Goal: Transaction & Acquisition: Book appointment/travel/reservation

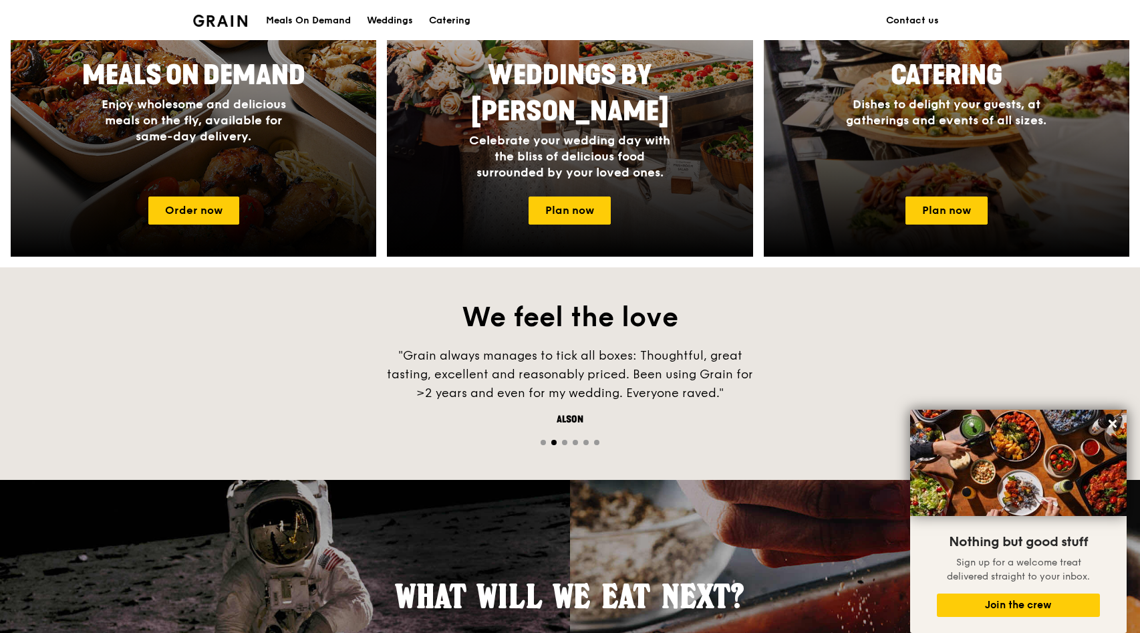
scroll to position [1162, 0]
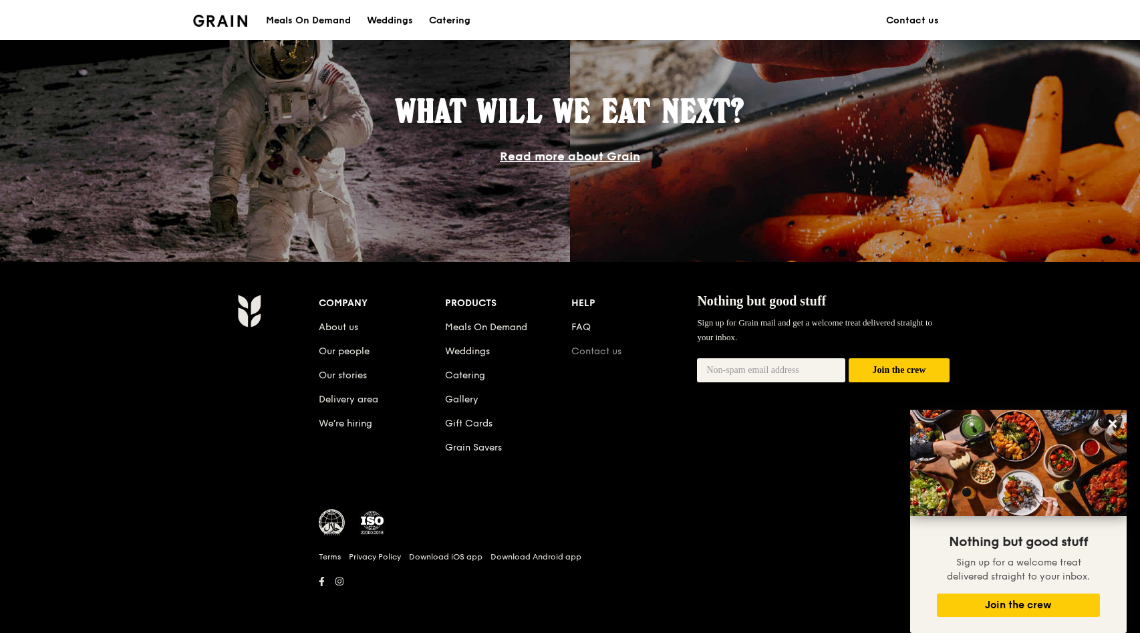
click at [589, 348] on link "Contact us" at bounding box center [596, 350] width 50 height 11
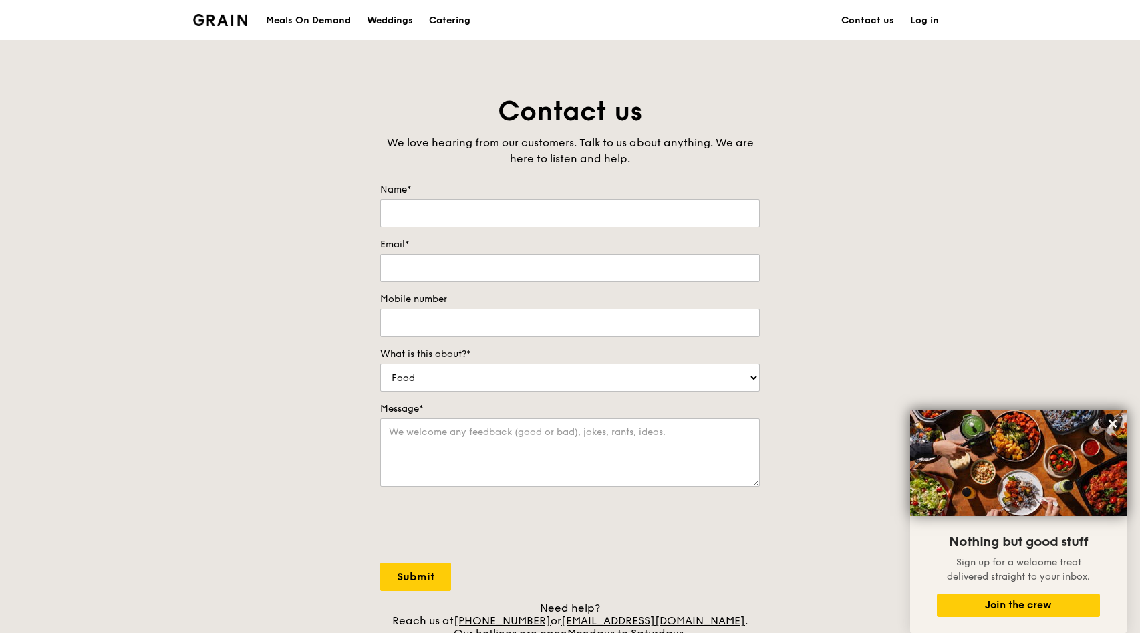
scroll to position [1126, 0]
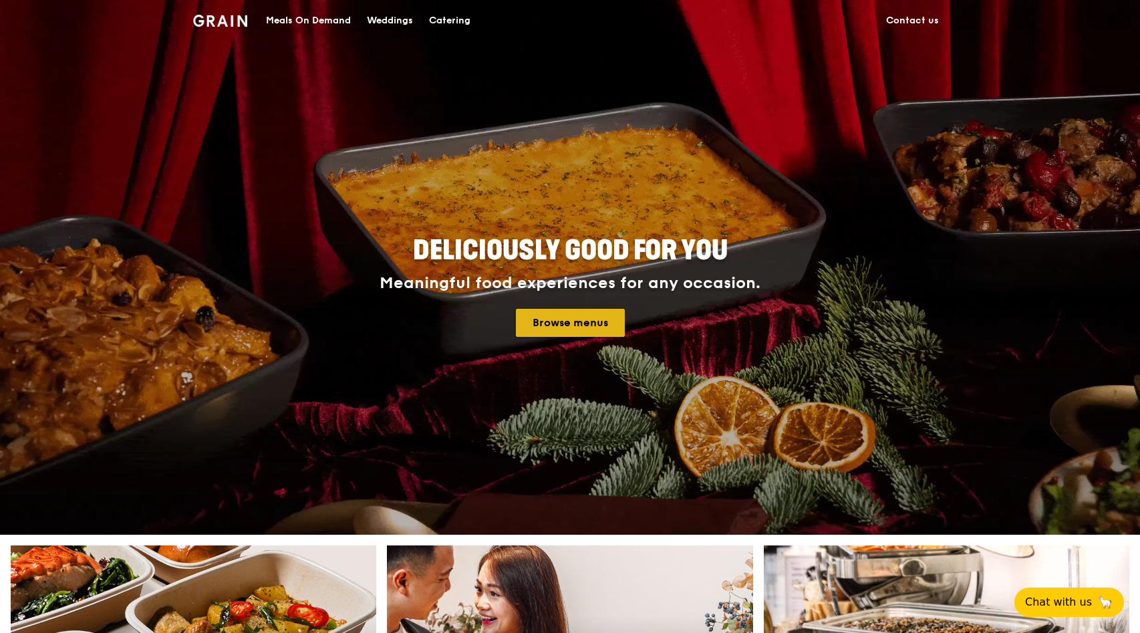
click at [558, 333] on link "Browse menus" at bounding box center [570, 323] width 109 height 28
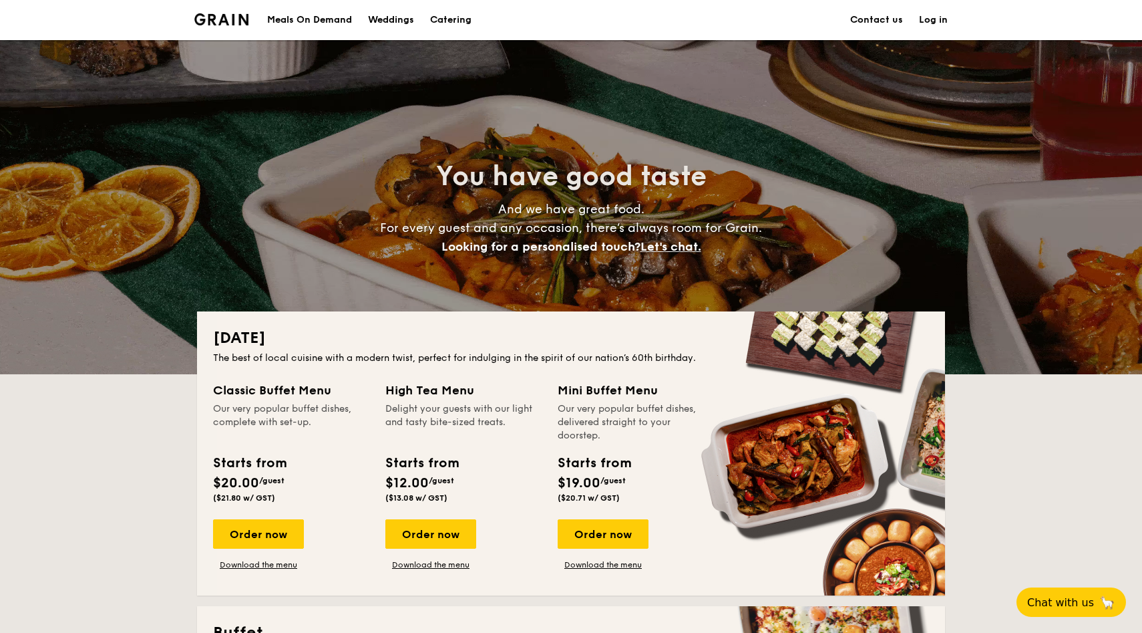
click at [448, 24] on h1 "Catering" at bounding box center [450, 20] width 41 height 40
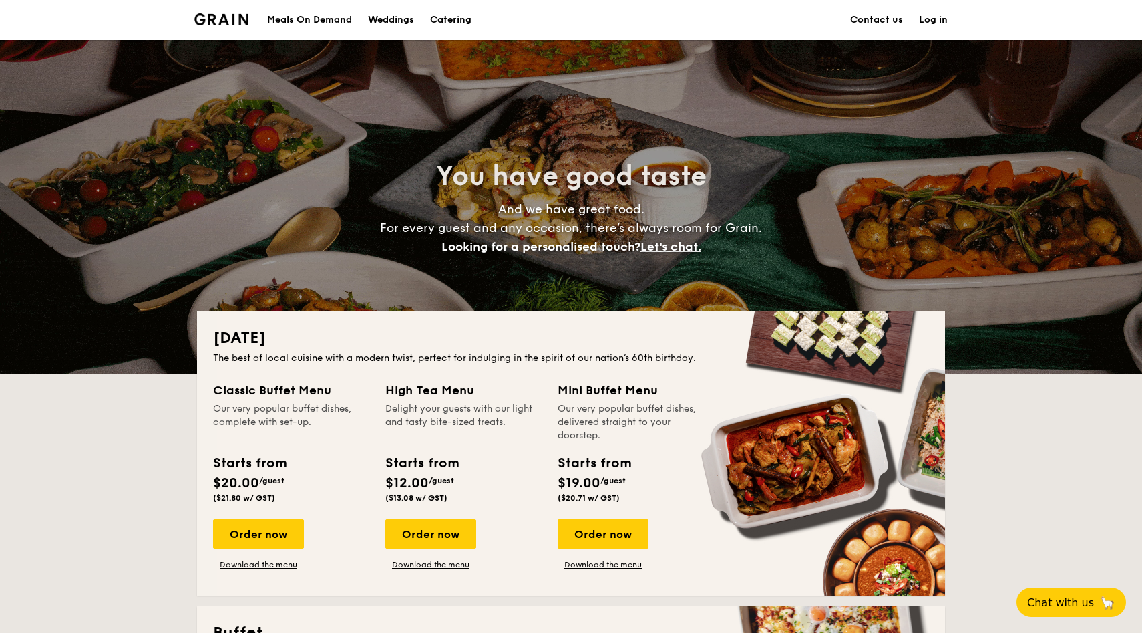
click at [446, 19] on h1 "Catering" at bounding box center [450, 20] width 41 height 40
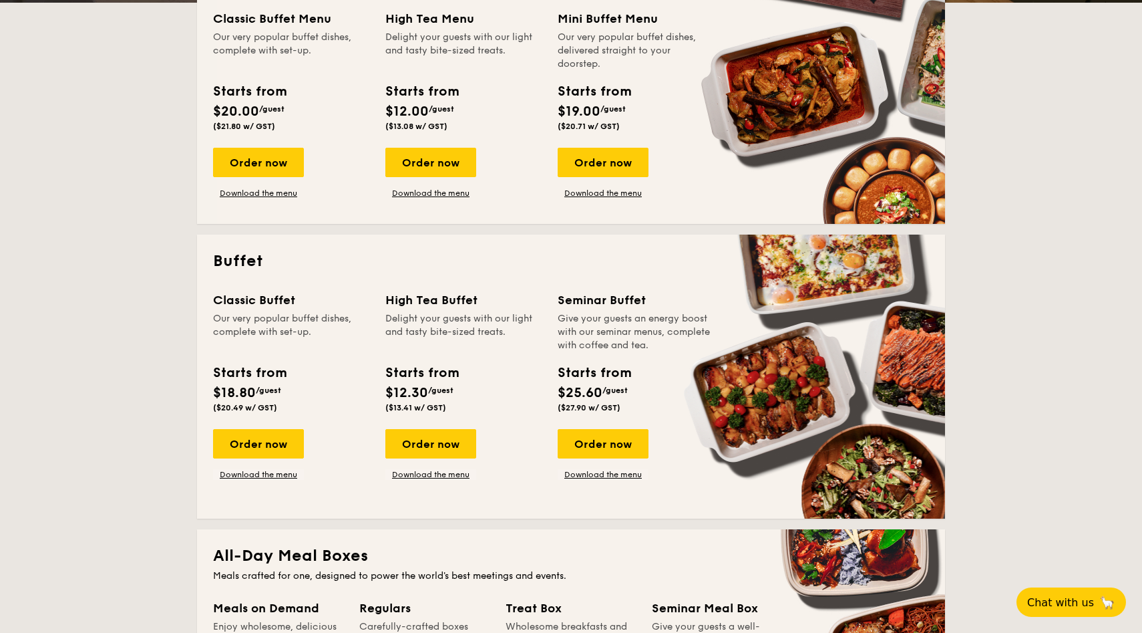
scroll to position [359, 0]
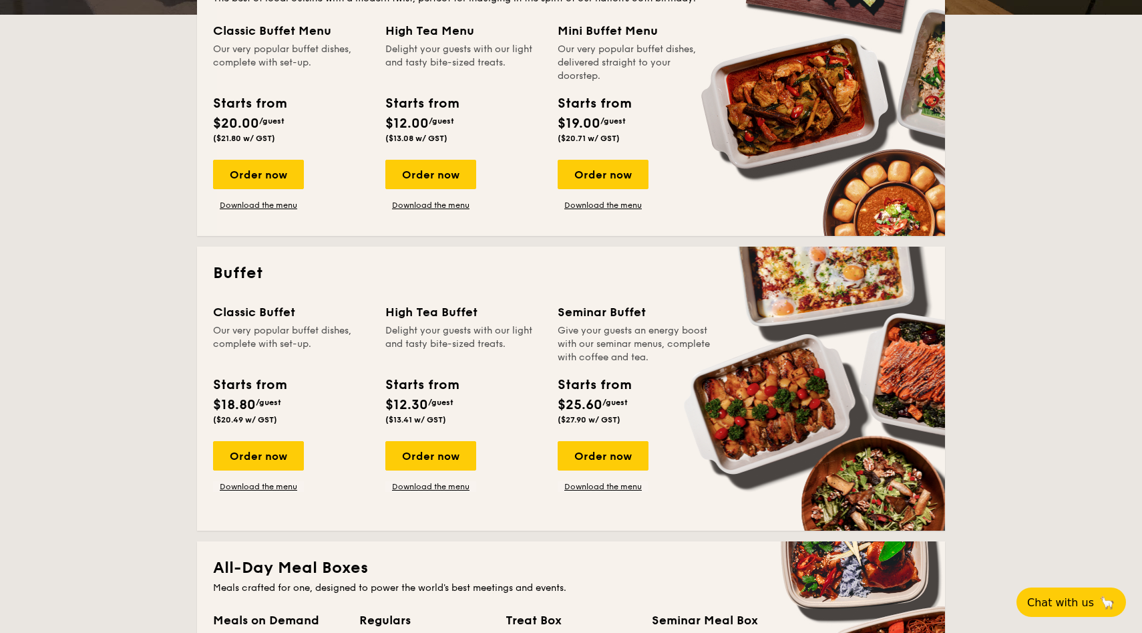
click at [257, 387] on div "Starts from" at bounding box center [249, 385] width 73 height 20
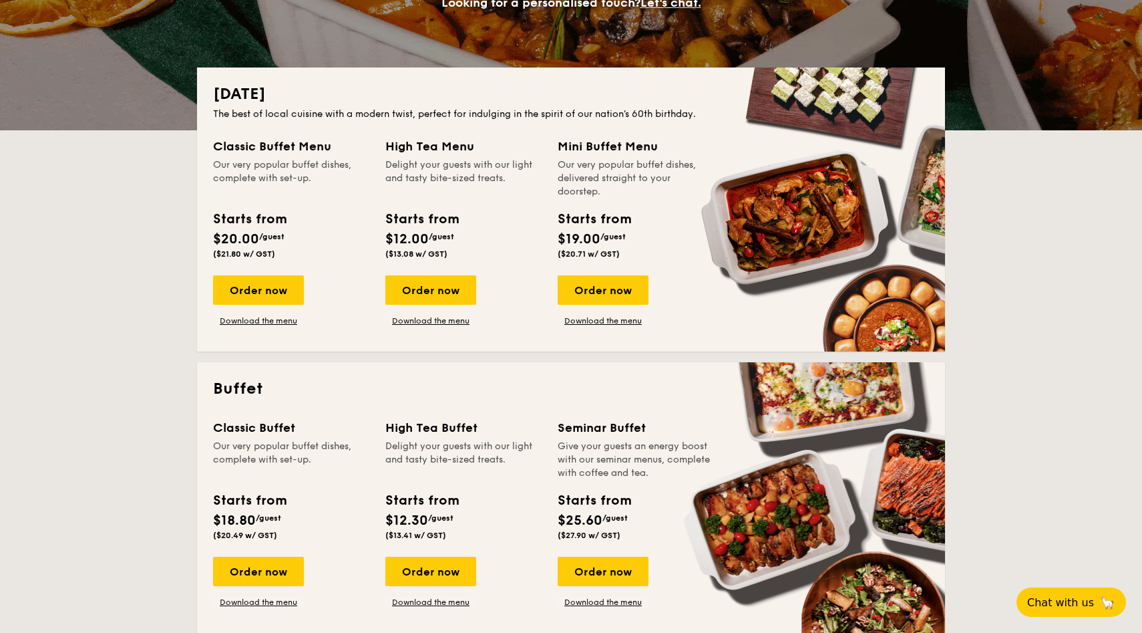
scroll to position [85, 0]
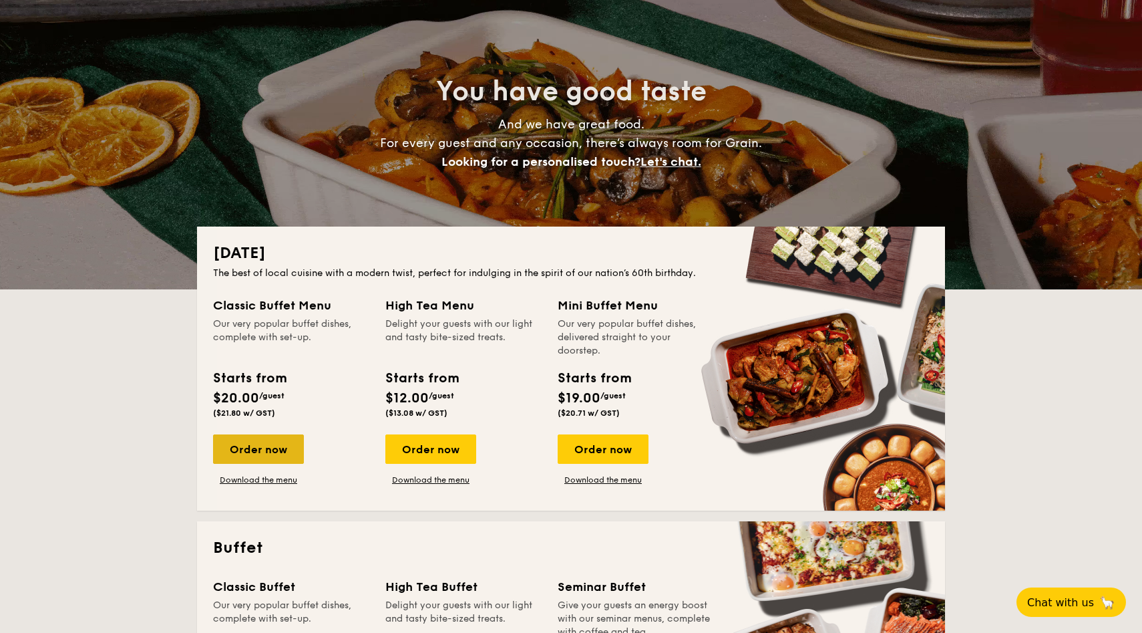
click at [276, 438] on div "Order now" at bounding box center [258, 448] width 91 height 29
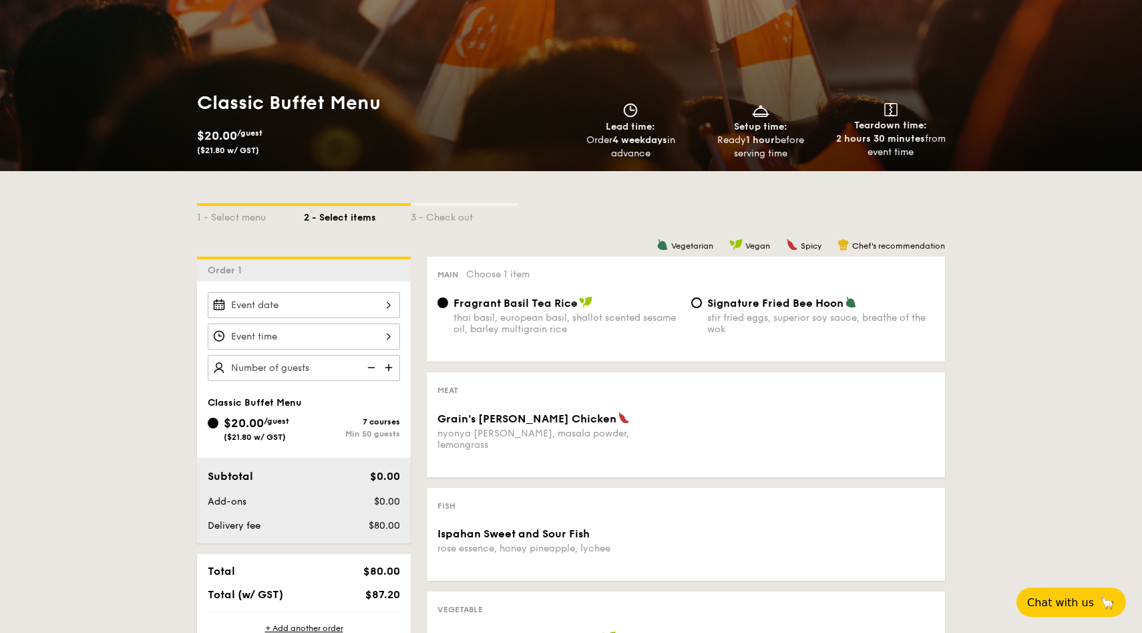
scroll to position [131, 0]
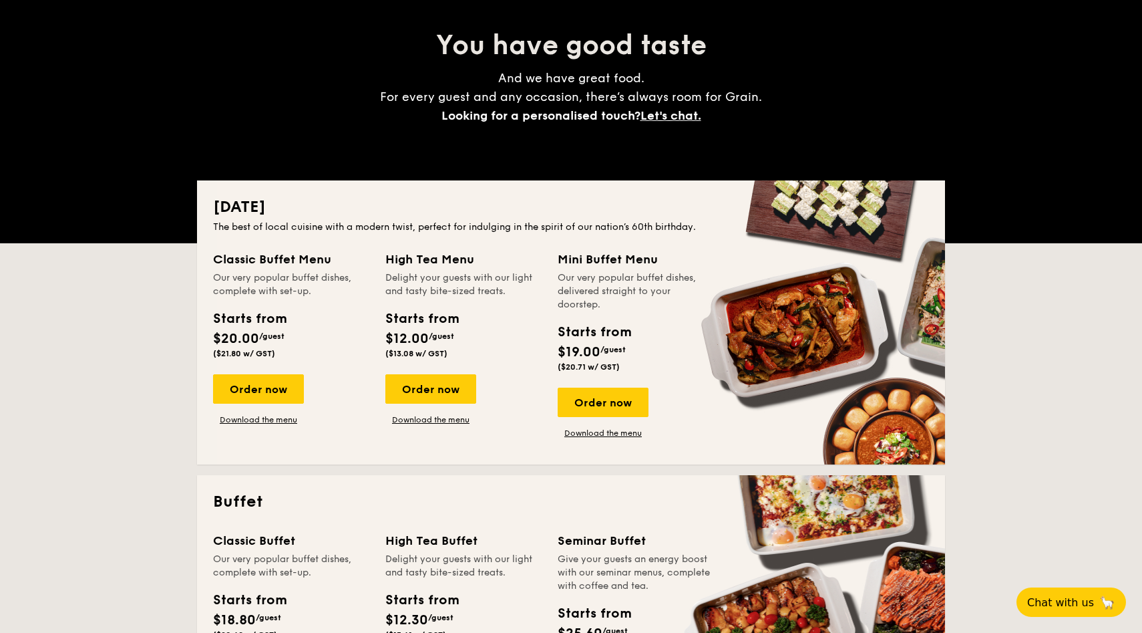
scroll to position [85, 0]
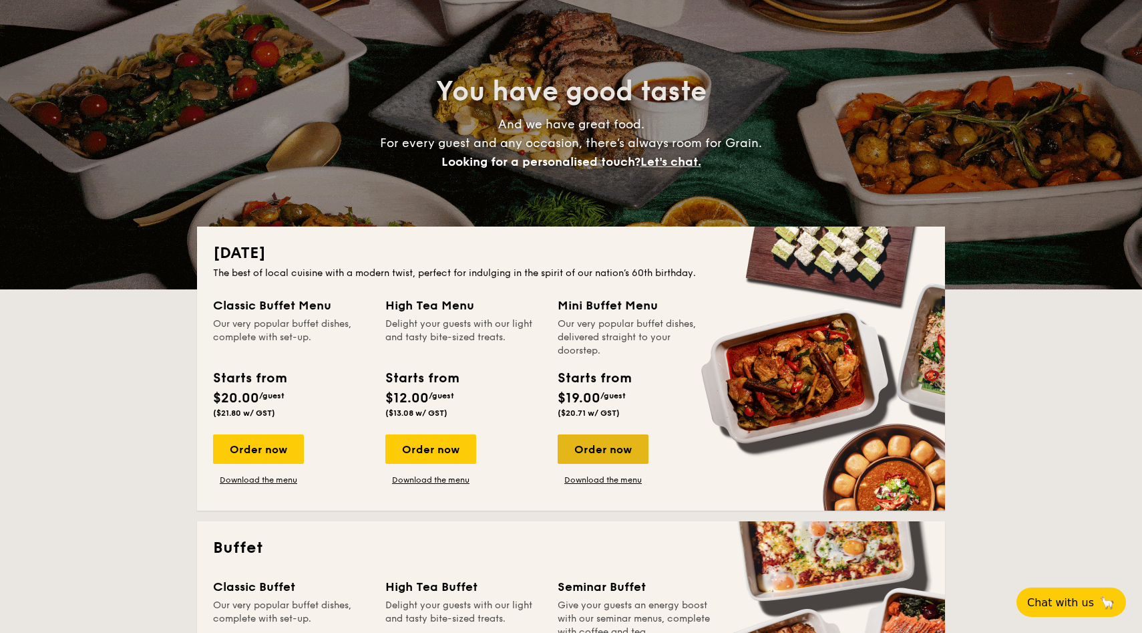
click at [623, 449] on div "Order now" at bounding box center [603, 448] width 91 height 29
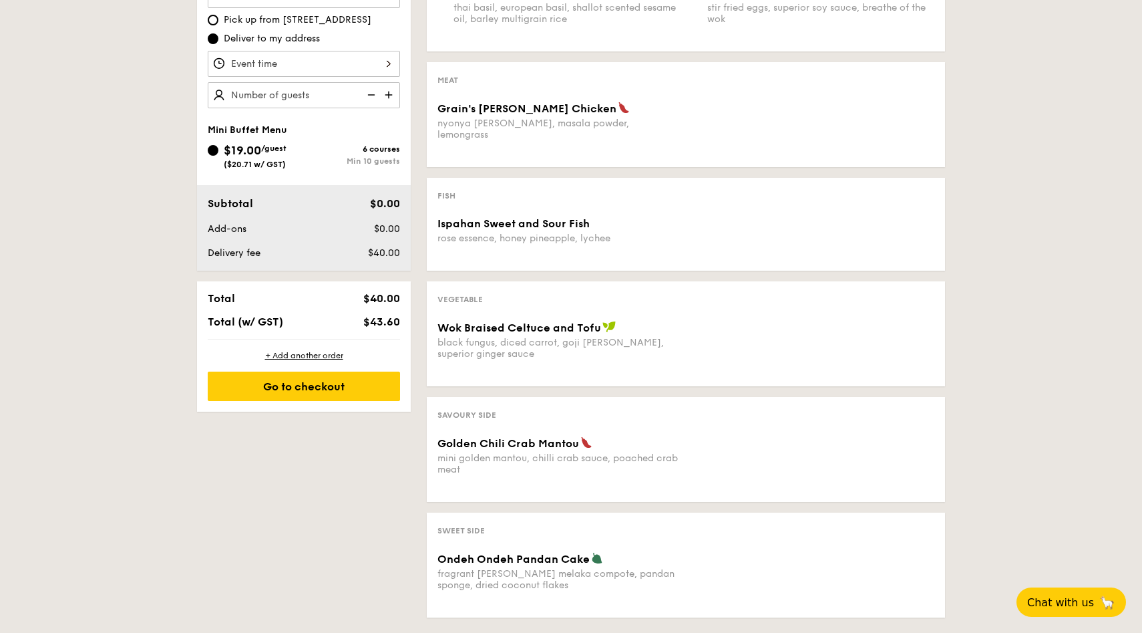
scroll to position [424, 0]
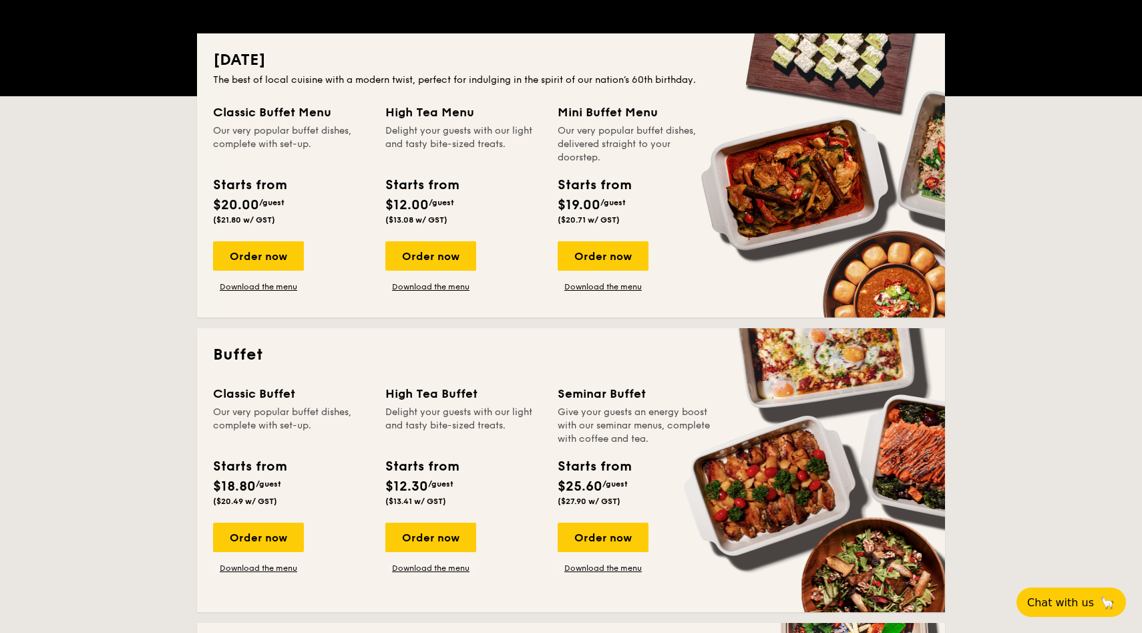
scroll to position [282, 0]
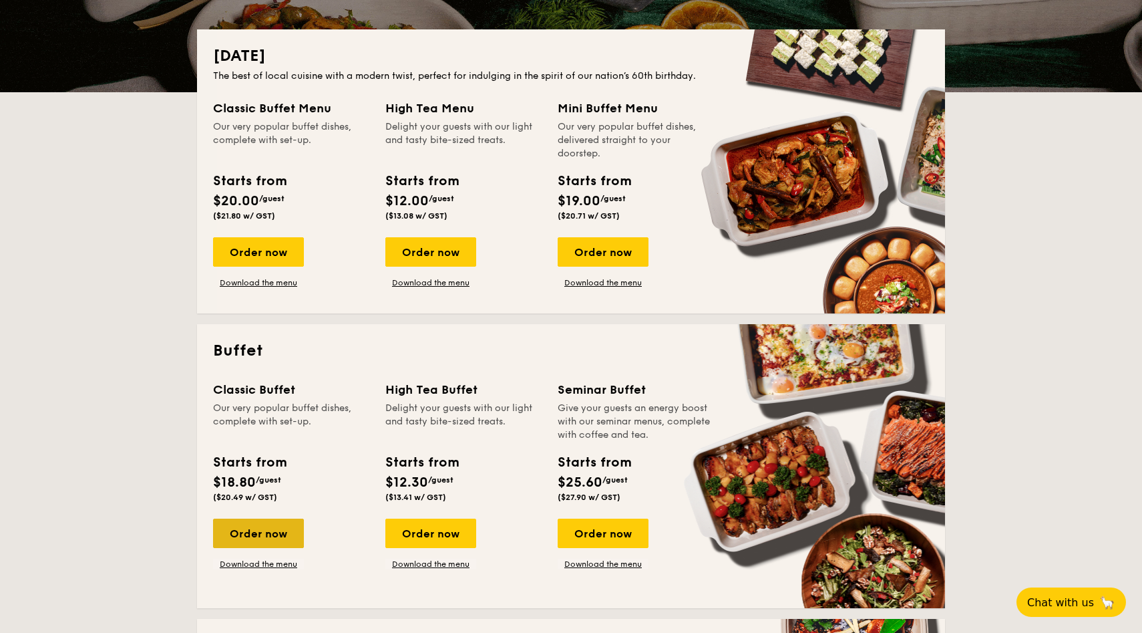
click at [259, 542] on div "Order now" at bounding box center [258, 532] width 91 height 29
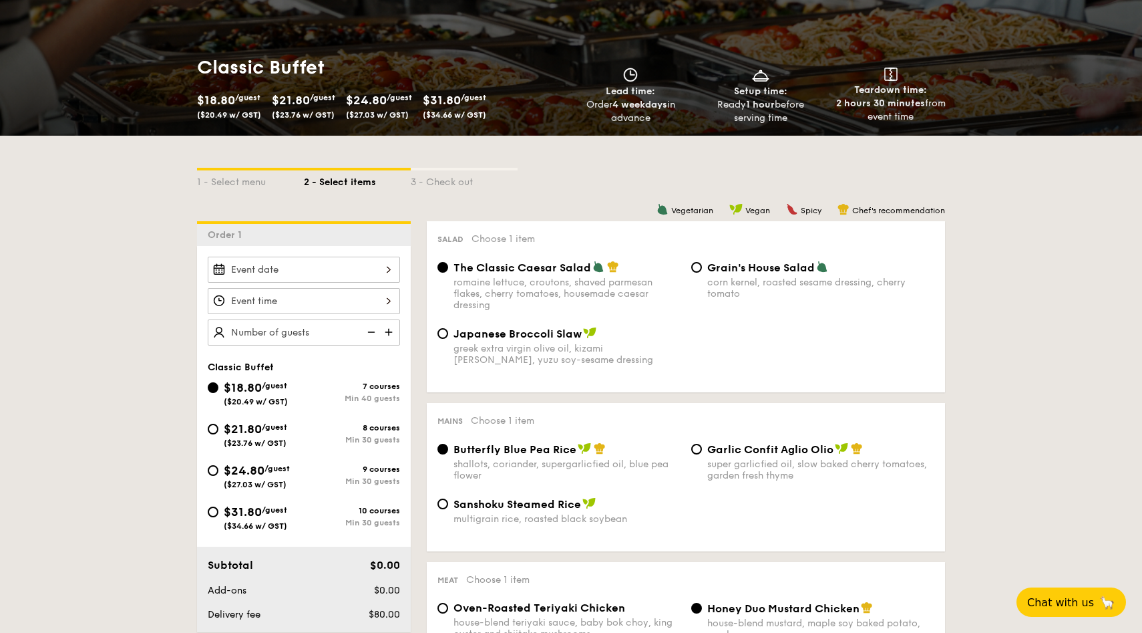
scroll to position [163, 0]
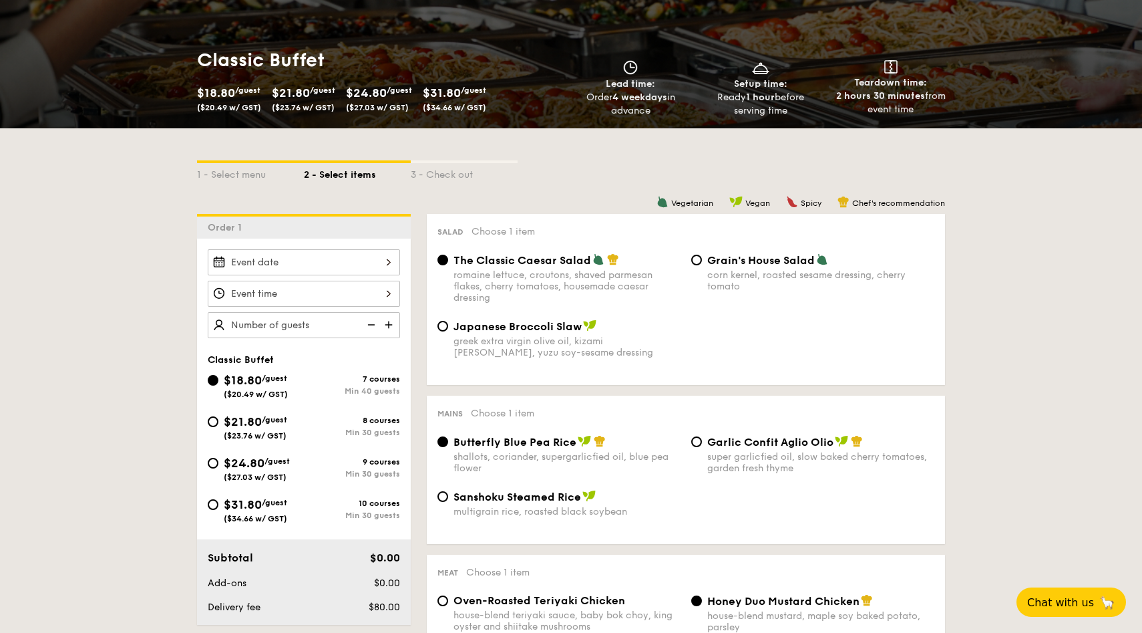
scroll to position [282, 0]
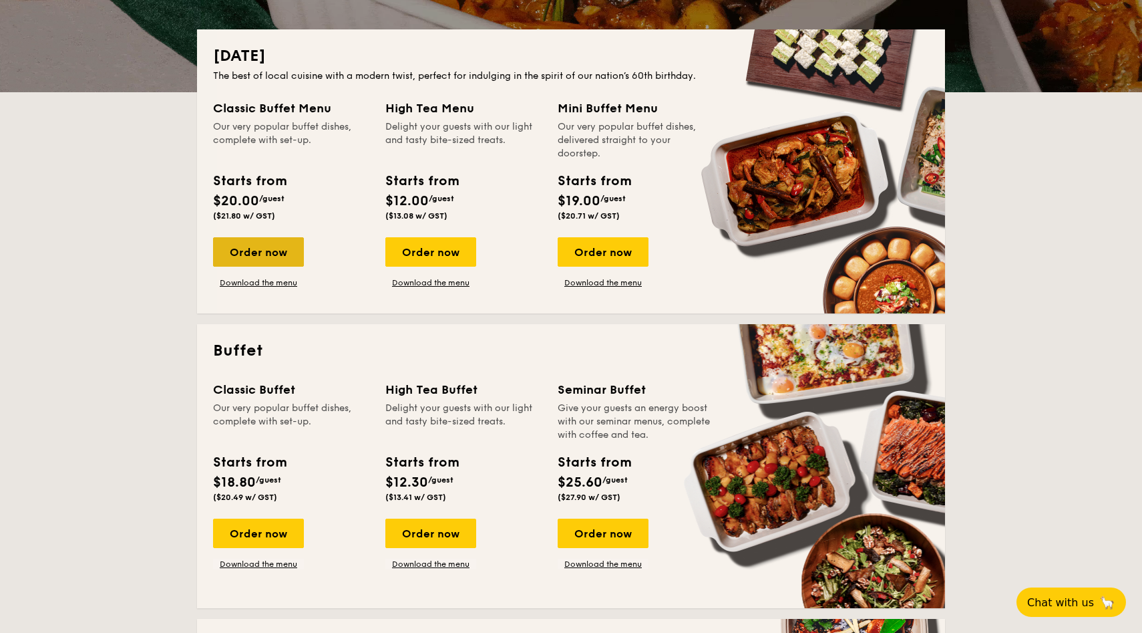
click at [258, 249] on div "Order now" at bounding box center [258, 251] width 91 height 29
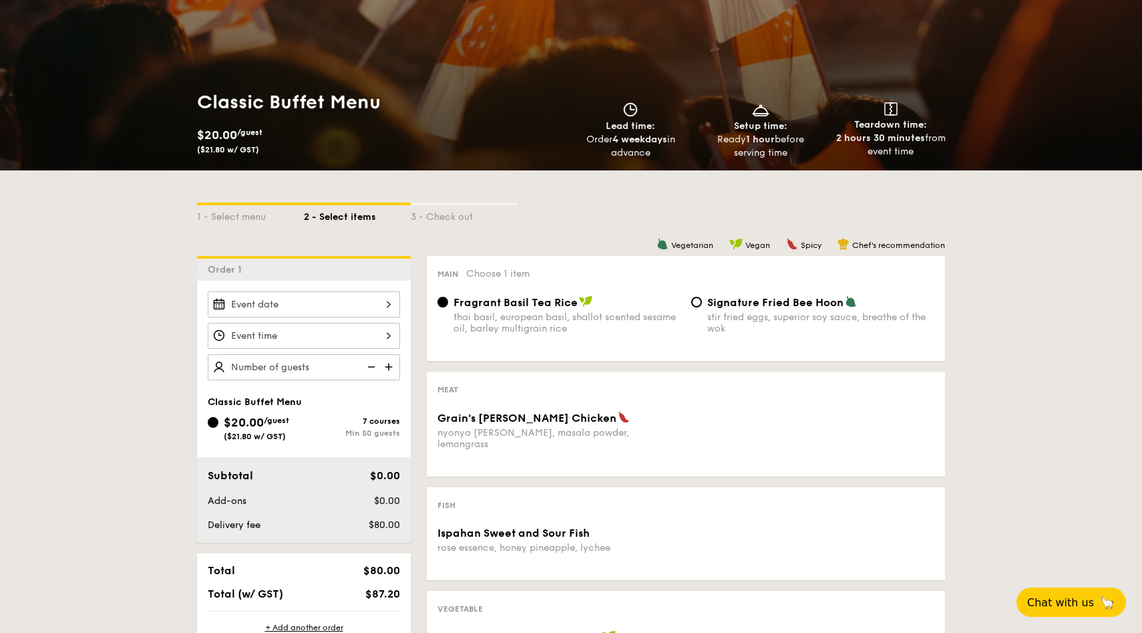
scroll to position [192, 0]
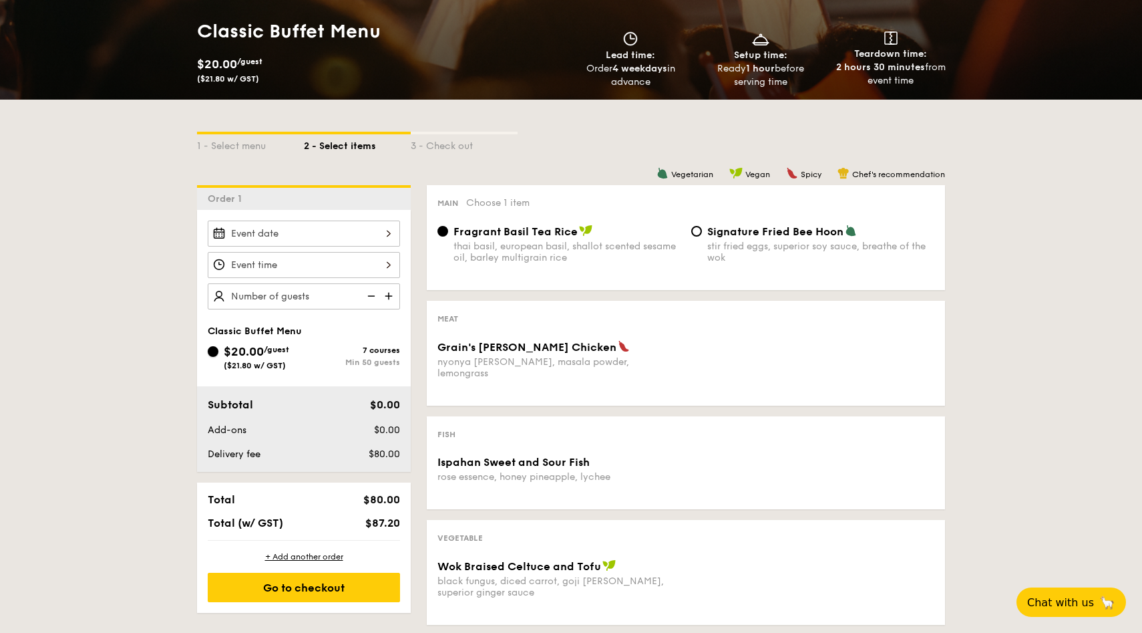
click at [213, 347] on input "$20.00 /guest ($21.80 w/ GST) 7 courses Min 50 guests" at bounding box center [213, 351] width 11 height 11
click at [216, 352] on input "$20.00 /guest ($21.80 w/ GST) 7 courses Min 50 guests" at bounding box center [213, 351] width 11 height 11
type input "50"
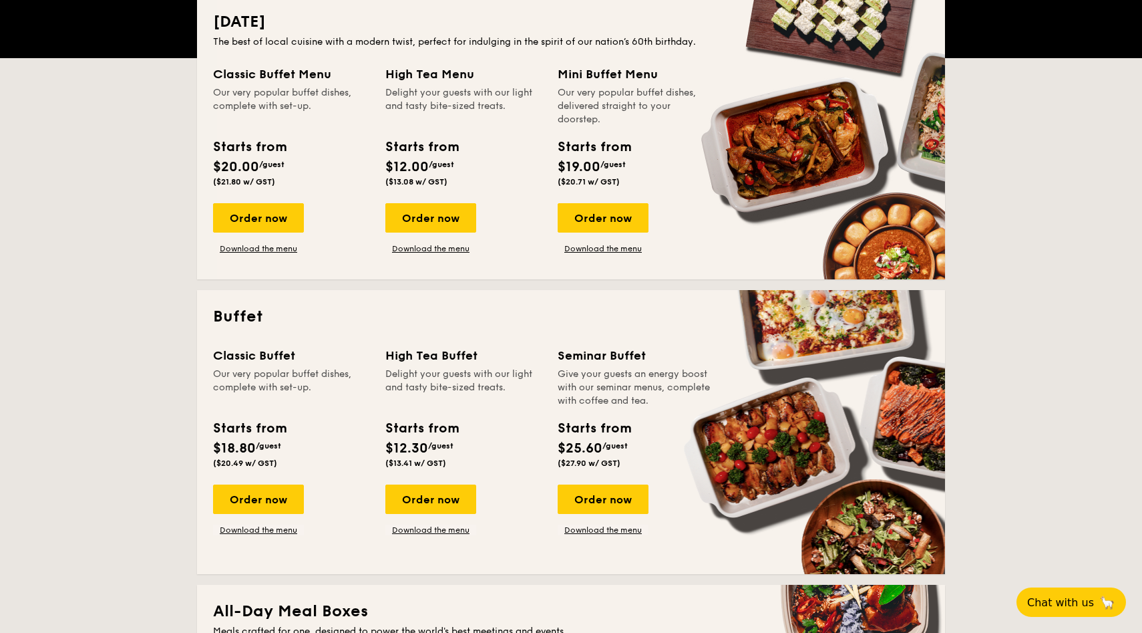
scroll to position [337, 0]
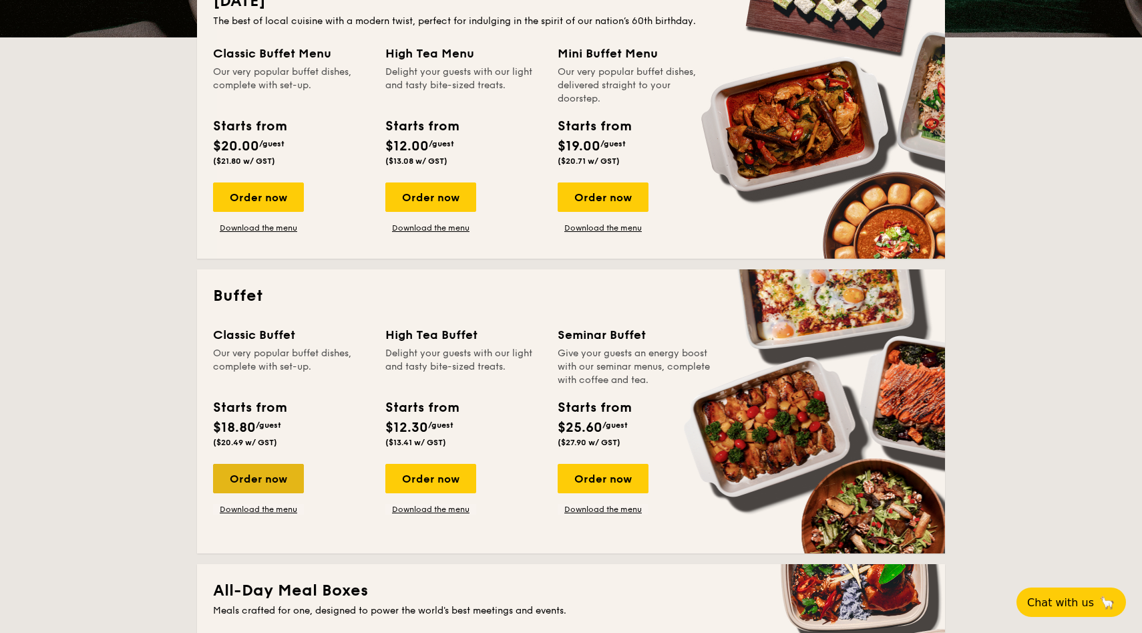
click at [246, 474] on div "Order now" at bounding box center [258, 478] width 91 height 29
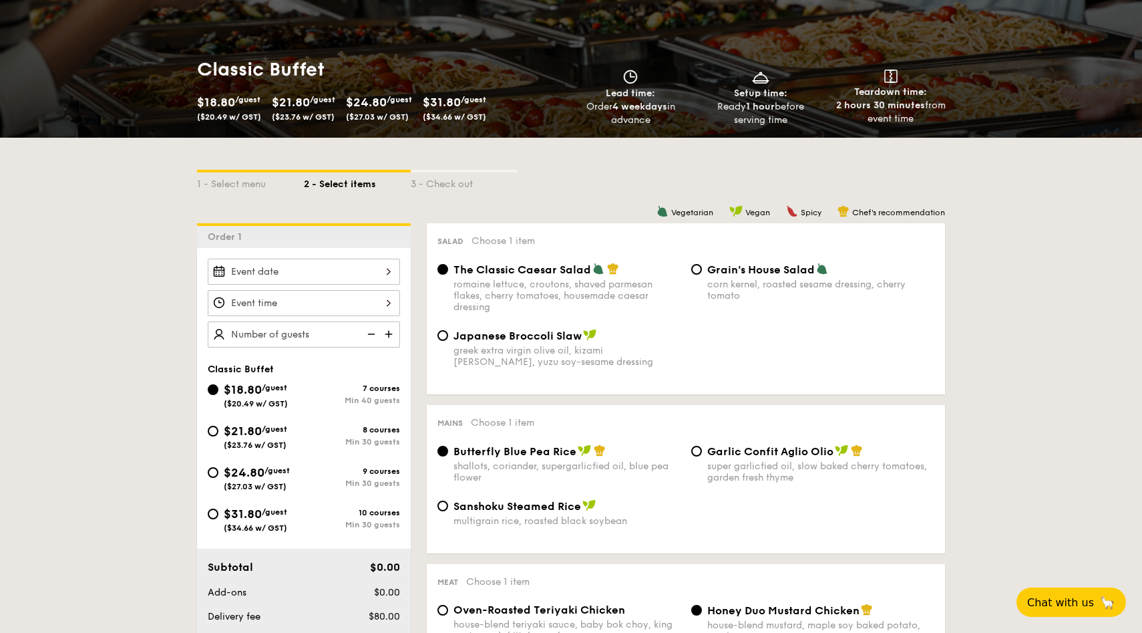
scroll to position [234, 0]
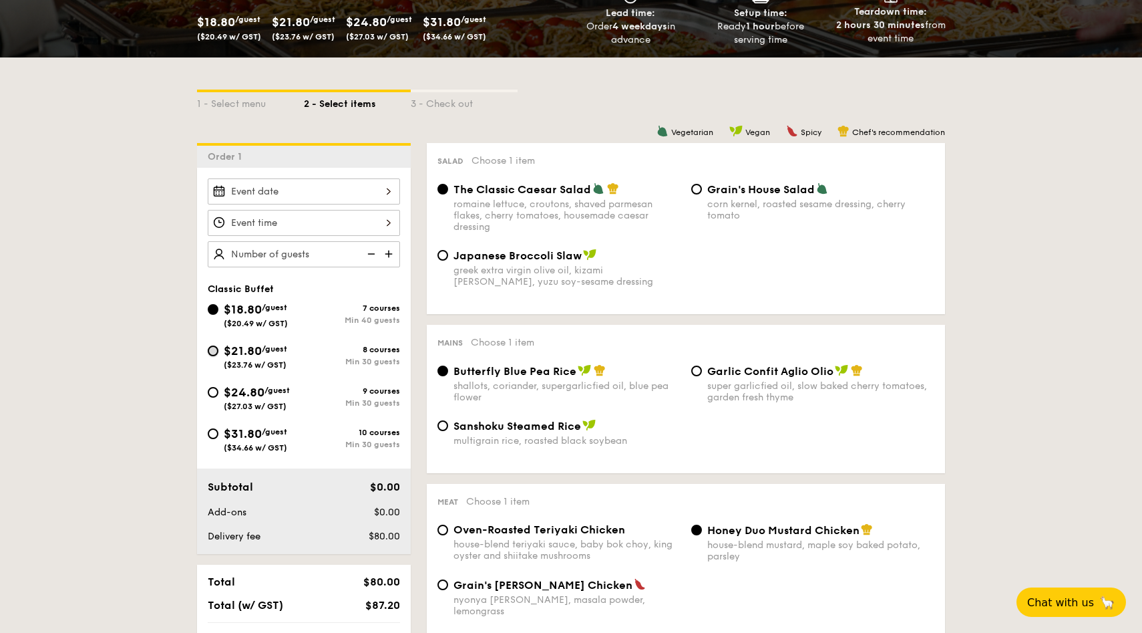
click at [217, 348] on input "$21.80 /guest ($23.76 w/ GST) 8 courses Min 30 guests" at bounding box center [213, 350] width 11 height 11
radio input "true"
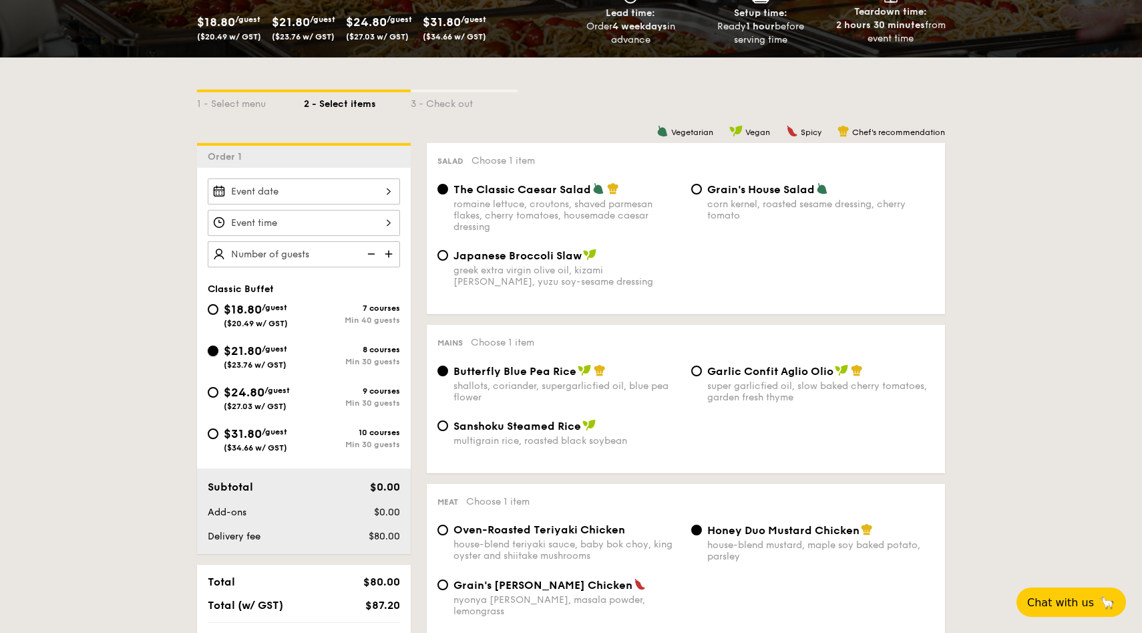
radio input "true"
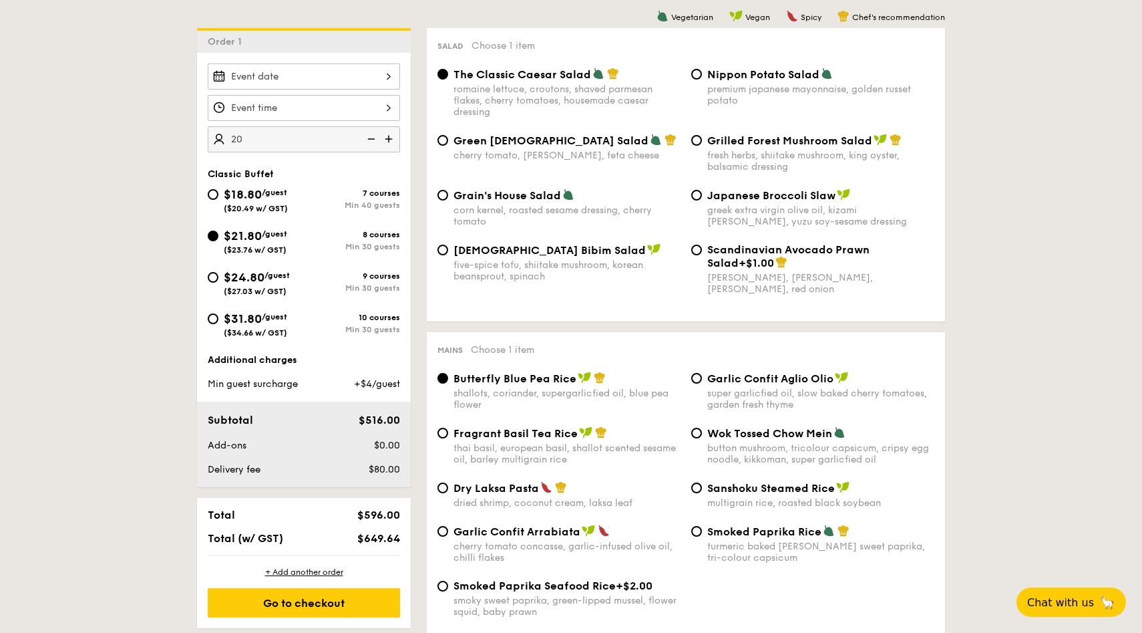
scroll to position [349, 0]
click at [377, 387] on span "+$4/guest" at bounding box center [377, 382] width 46 height 11
click at [324, 411] on div "Subtotal $516.00 Add-ons $0.00 Delivery fee $80.00" at bounding box center [304, 444] width 214 height 86
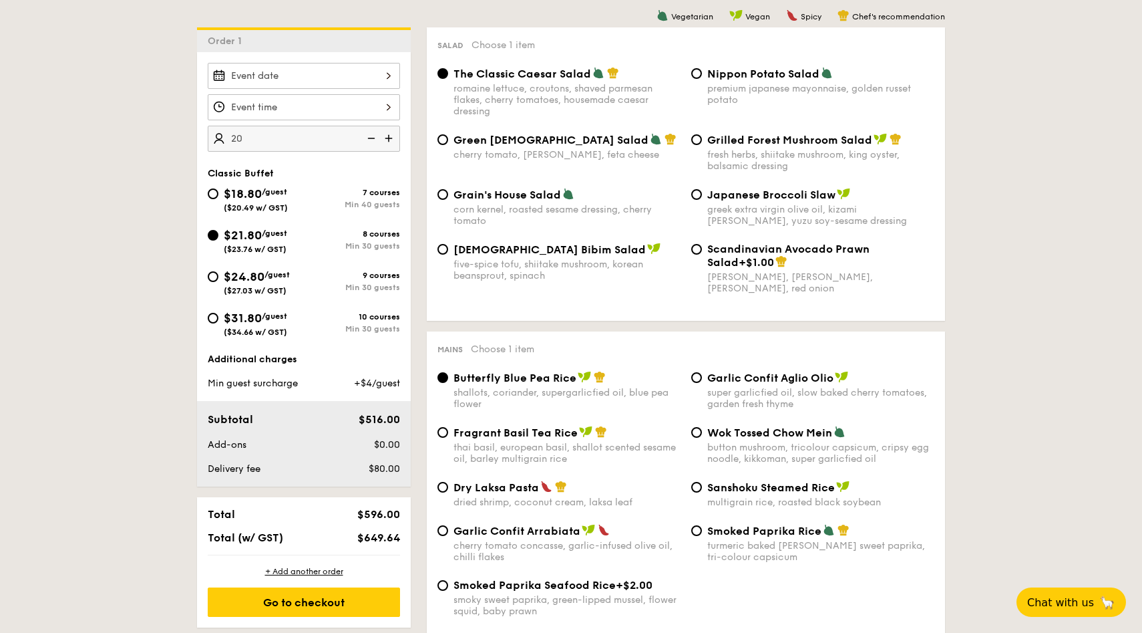
type input "20"
type input "2"
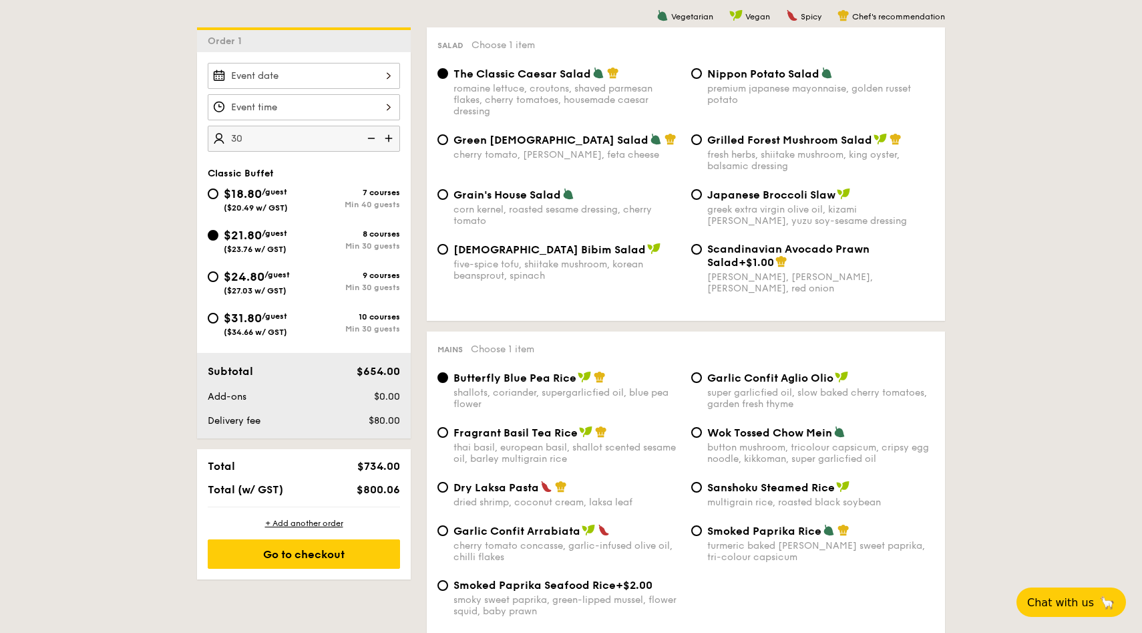
type input "3"
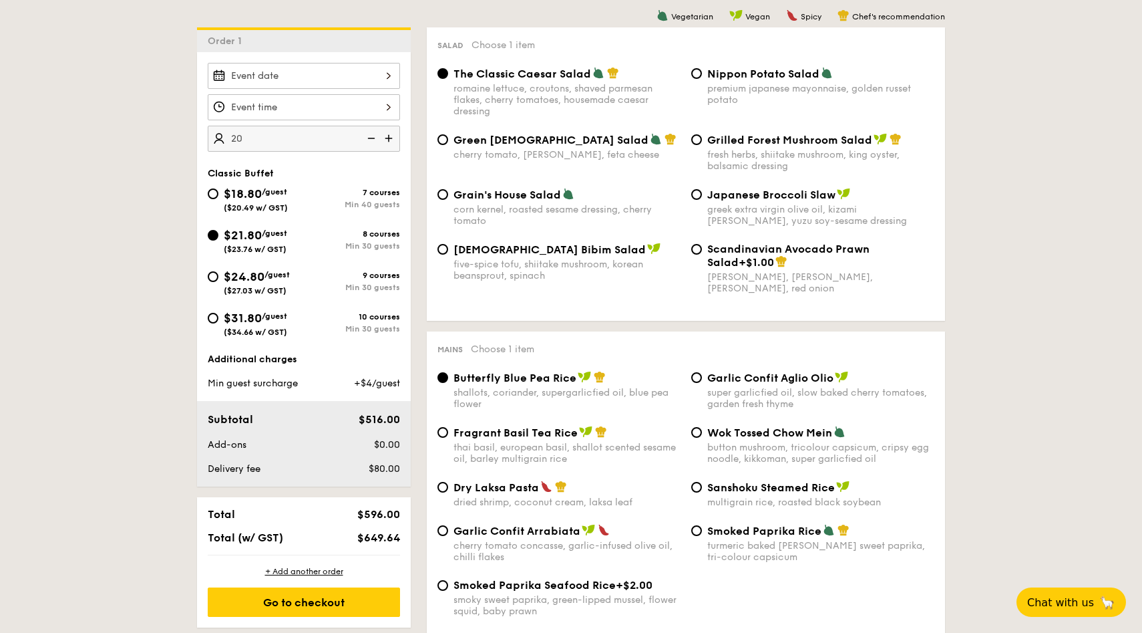
type input "20 guests"
click at [365, 417] on span "$516.00" at bounding box center [379, 419] width 41 height 13
click at [367, 387] on span "+$4/guest" at bounding box center [377, 382] width 46 height 11
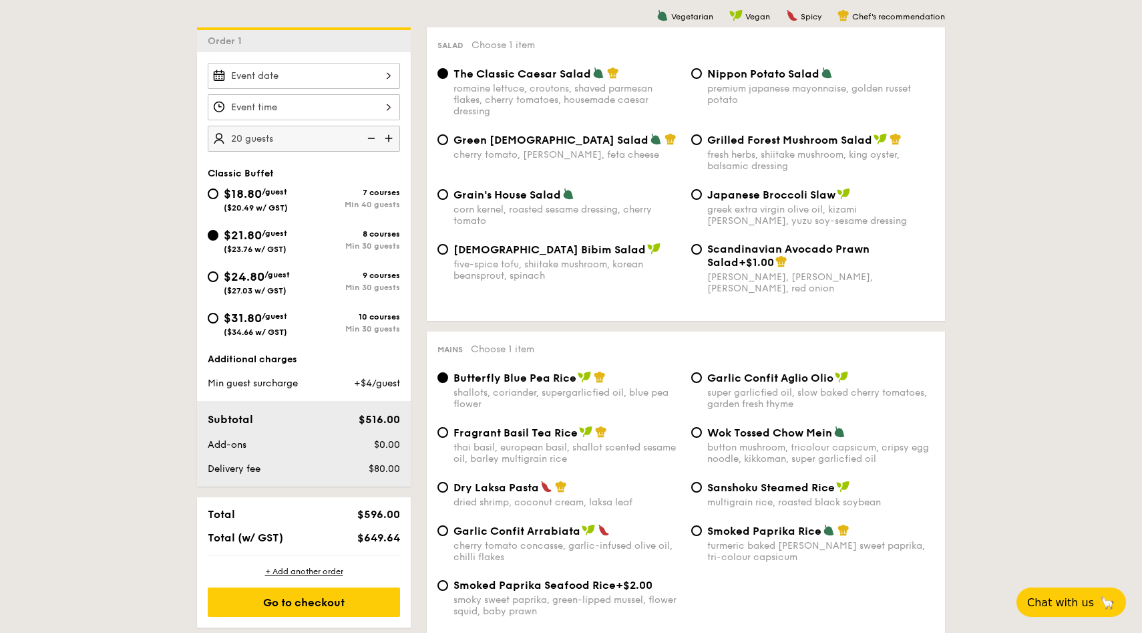
click at [367, 387] on span "+$4/guest" at bounding box center [377, 382] width 46 height 11
click at [367, 426] on span "$516.00" at bounding box center [379, 419] width 41 height 13
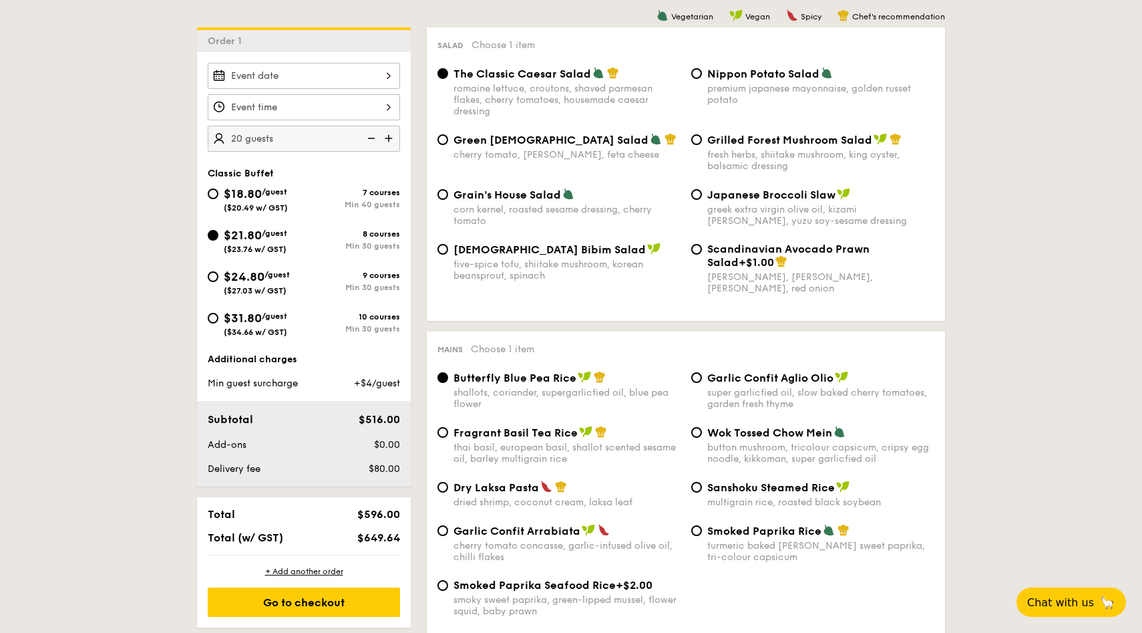
click at [372, 439] on div "Subtotal $516.00 Add-ons $0.00 Delivery fee $80.00" at bounding box center [304, 444] width 214 height 86
click at [211, 196] on input "$18.80 /guest ($20.49 w/ GST) 7 courses Min 40 guests" at bounding box center [213, 193] width 11 height 11
radio input "true"
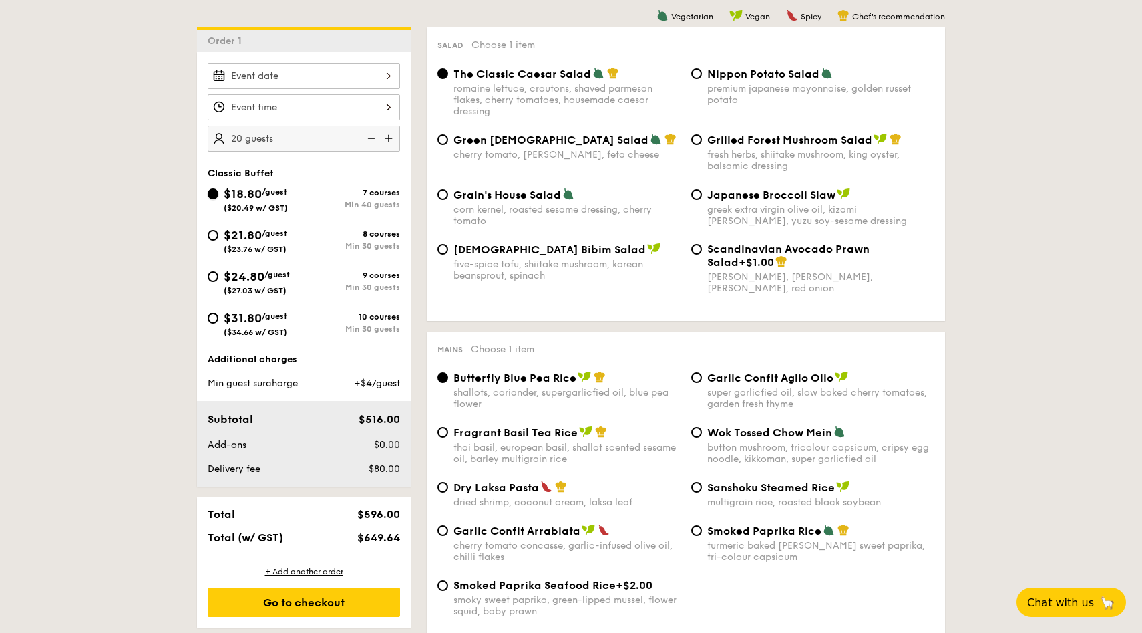
radio input "true"
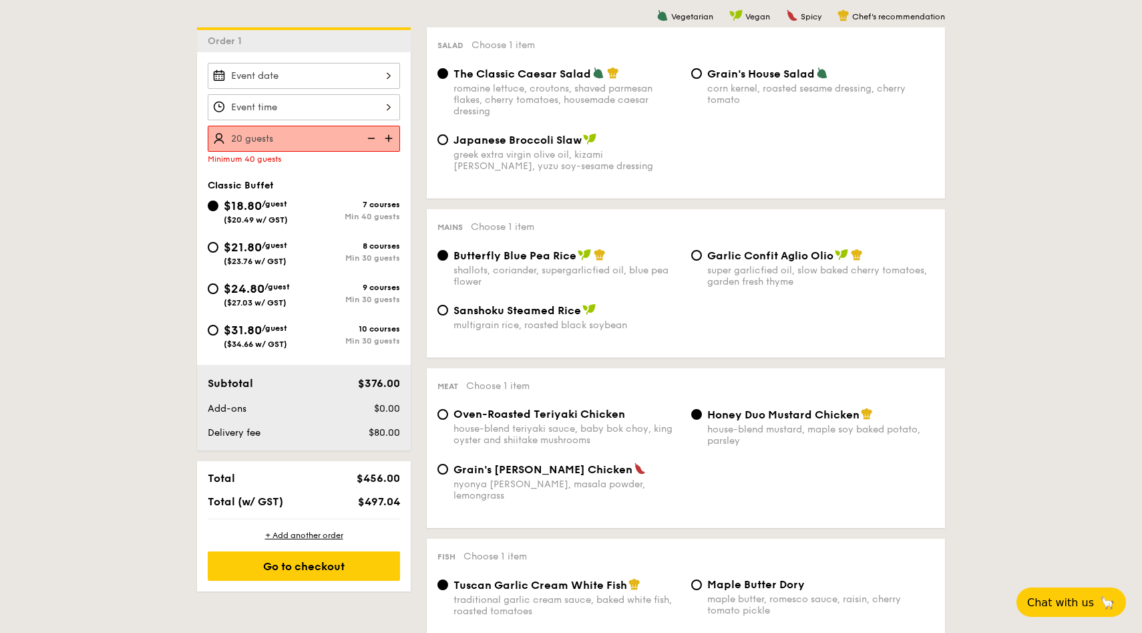
type input "20"
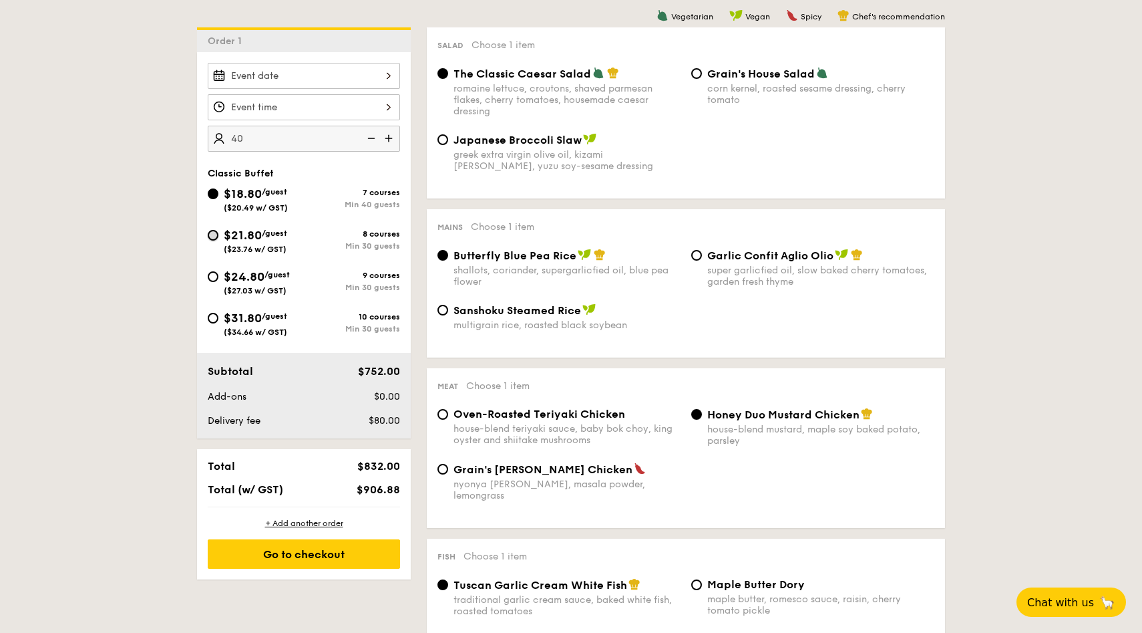
type input "40 guests"
click at [211, 231] on input "$21.80 /guest ($23.76 w/ GST) 8 courses Min 30 guests" at bounding box center [213, 235] width 11 height 11
radio input "true"
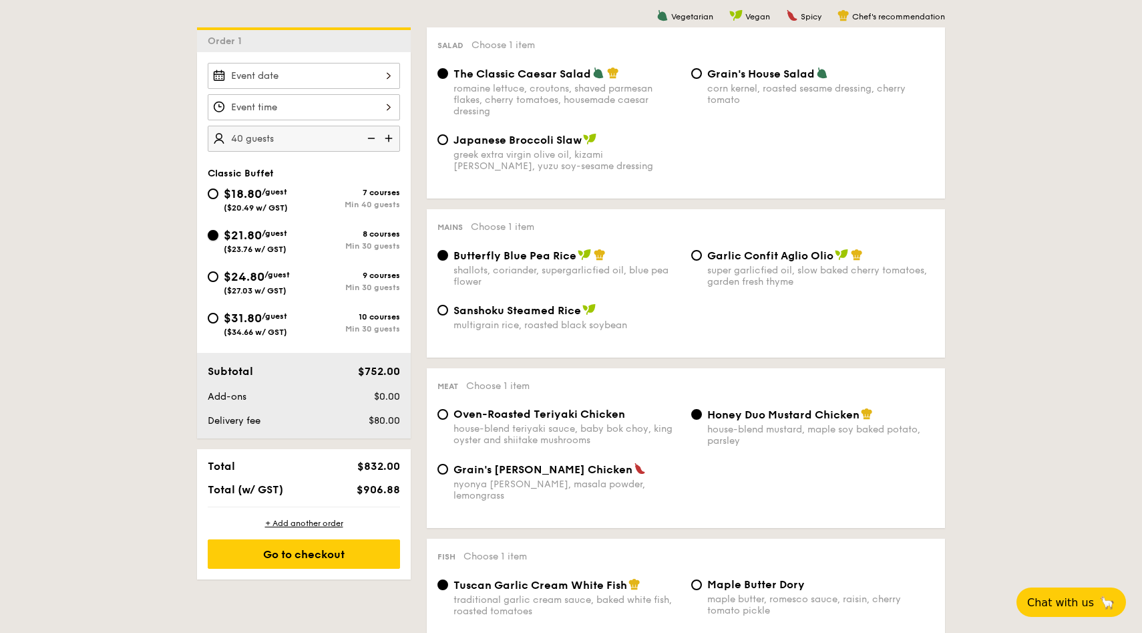
radio input "true"
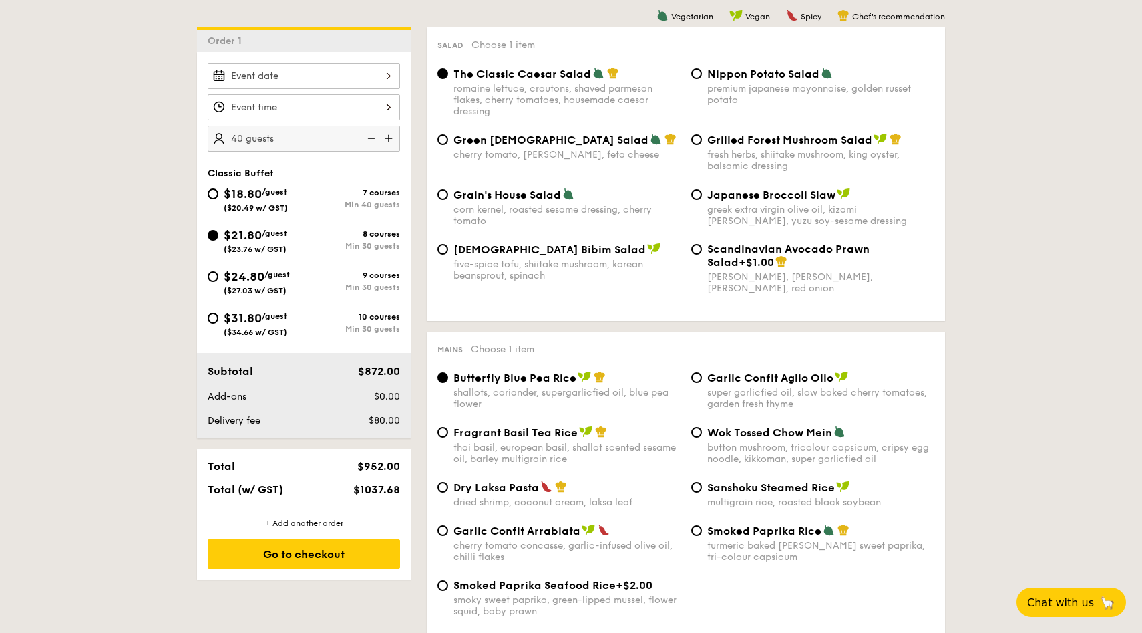
type input "40"
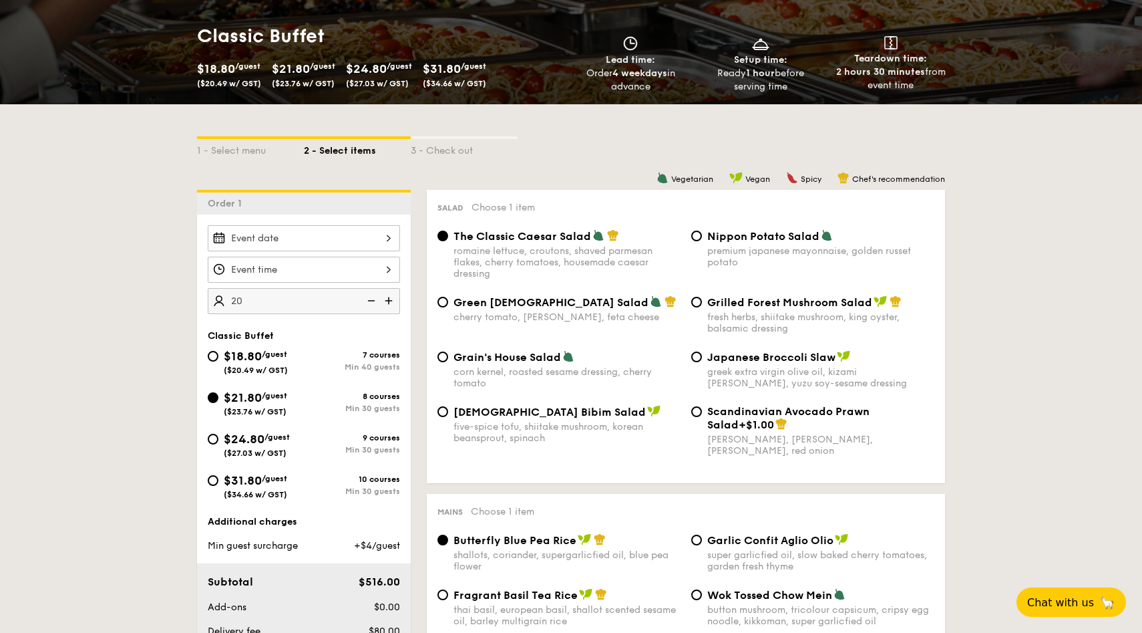
scroll to position [188, 0]
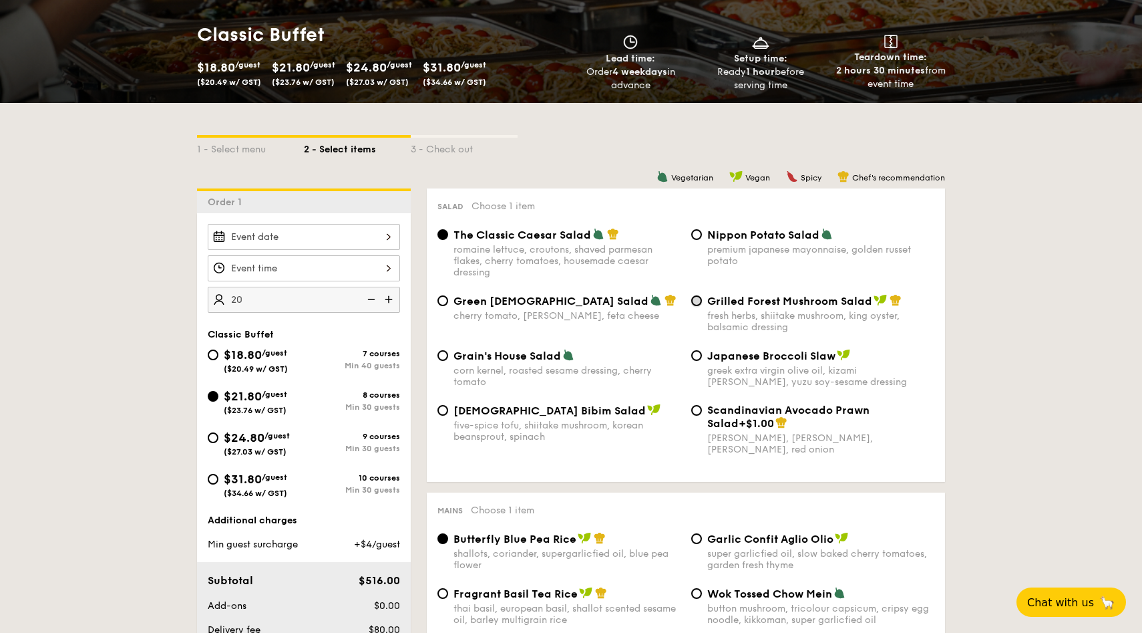
type input "20 guests"
click at [694, 300] on input "Grilled Forest Mushroom Salad fresh herbs, shiitake mushroom, king oyster, bals…" at bounding box center [696, 300] width 11 height 11
radio input "true"
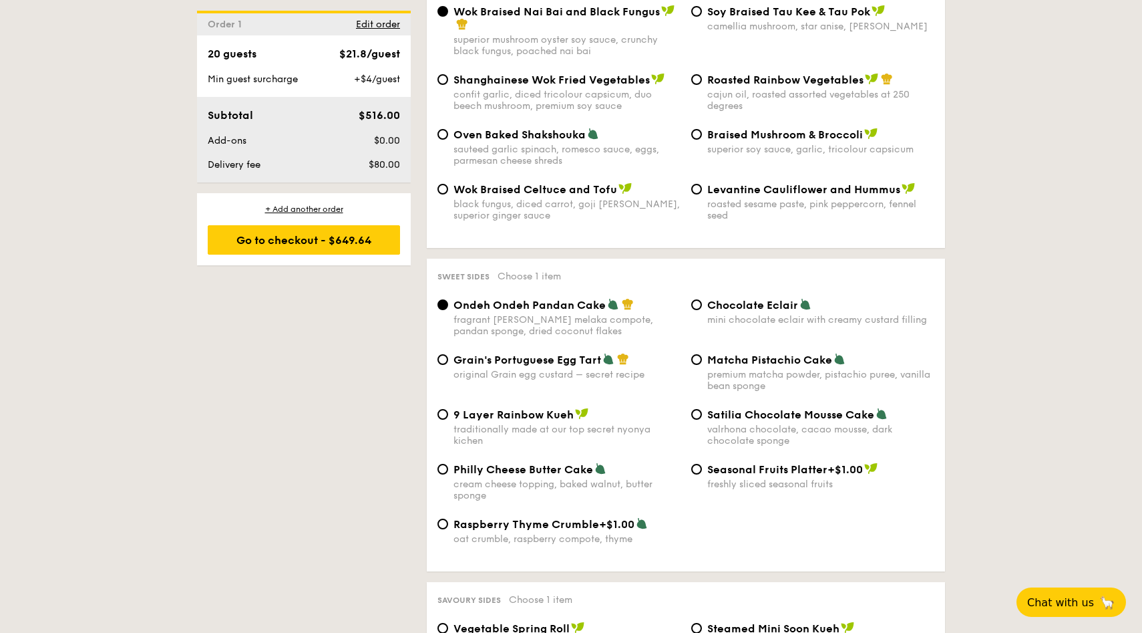
scroll to position [1775, 0]
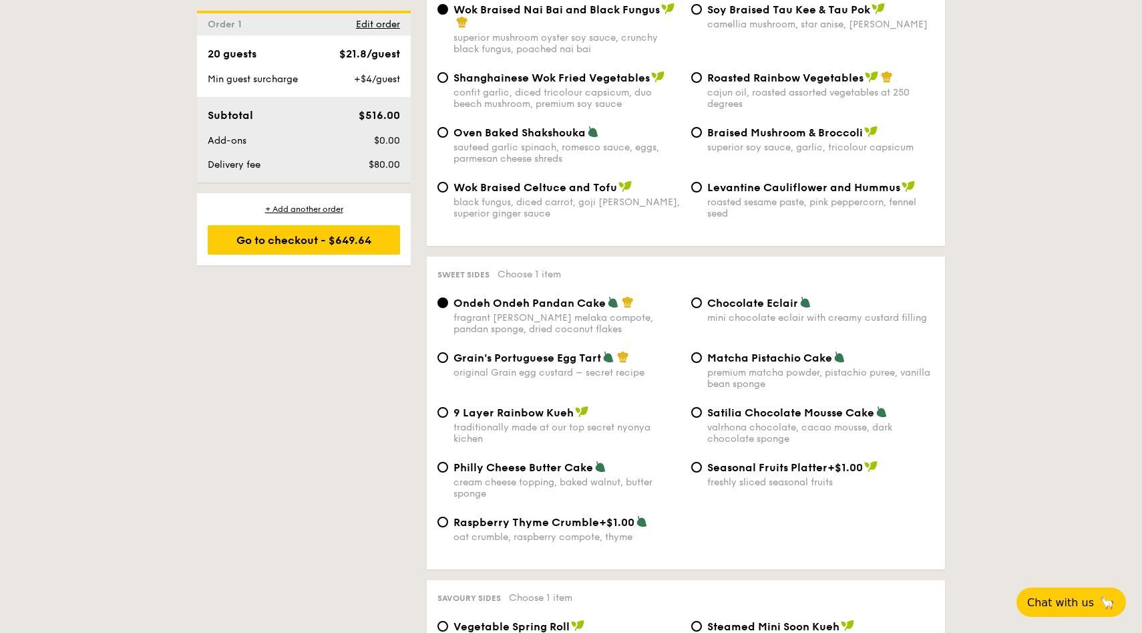
click at [578, 367] on div "original Grain egg custard – secret recipe" at bounding box center [567, 372] width 227 height 11
click at [448, 362] on input "Grain's Portuguese Egg Tart original Grain egg custard – secret recipe" at bounding box center [443, 357] width 11 height 11
radio input "true"
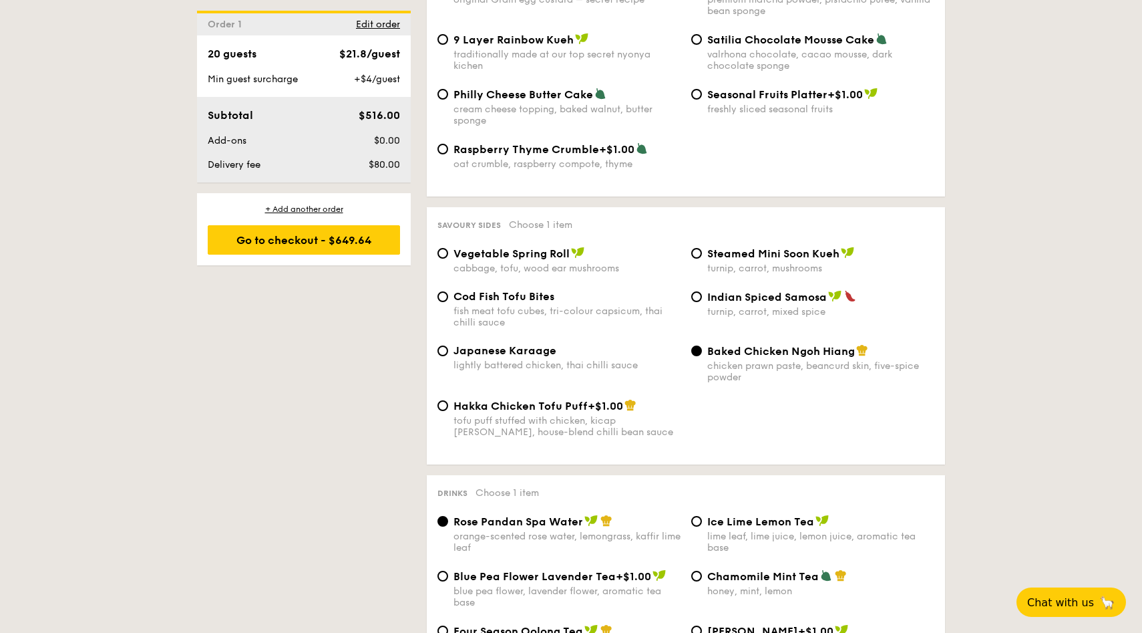
scroll to position [2156, 0]
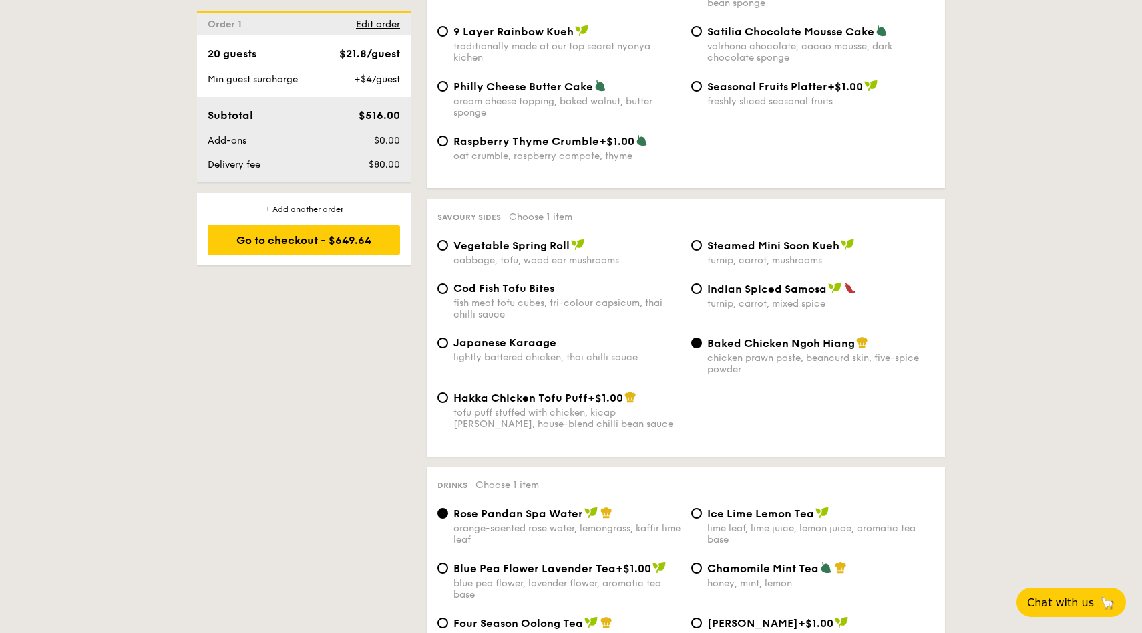
click at [734, 255] on div "turnip, carrot, mushrooms" at bounding box center [820, 260] width 227 height 11
click at [702, 251] on input "Steamed Mini Soon Kueh turnip, carrot, mushrooms" at bounding box center [696, 245] width 11 height 11
radio input "true"
click at [734, 298] on div "turnip, carrot, mixed spice" at bounding box center [820, 303] width 227 height 11
click at [702, 294] on input "Indian Spiced Samosa turnip, carrot, mixed spice" at bounding box center [696, 288] width 11 height 11
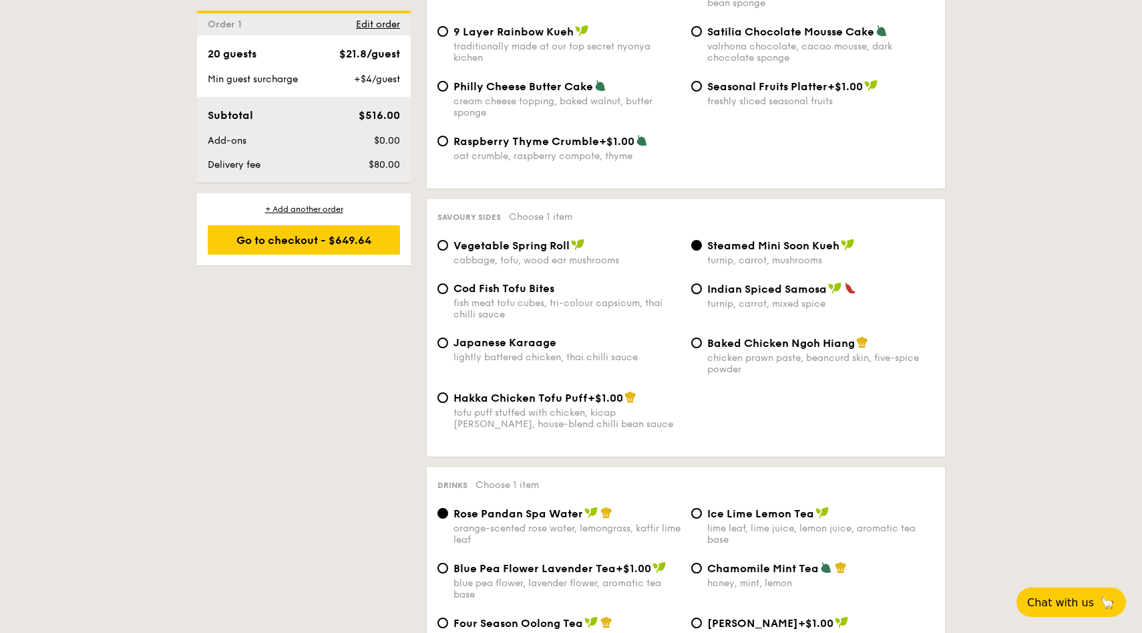
radio input "true"
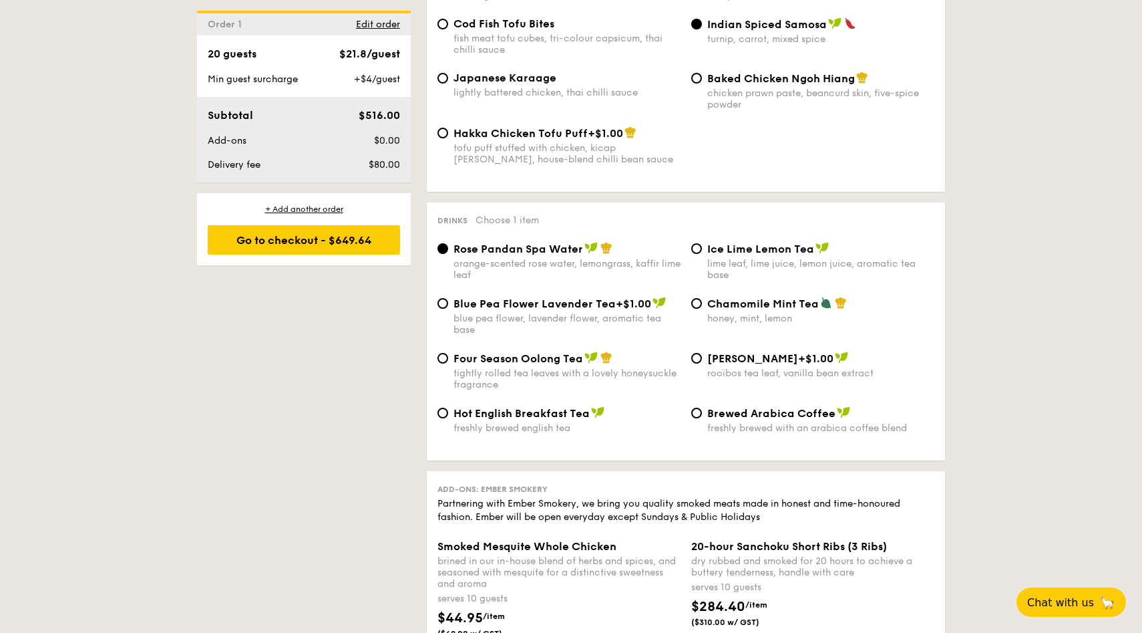
scroll to position [2421, 0]
click at [709, 309] on div "Chamomile Mint Tea honey, mint, lemon" at bounding box center [820, 309] width 227 height 27
click at [702, 308] on input "Chamomile Mint Tea honey, mint, lemon" at bounding box center [696, 302] width 11 height 11
radio input "true"
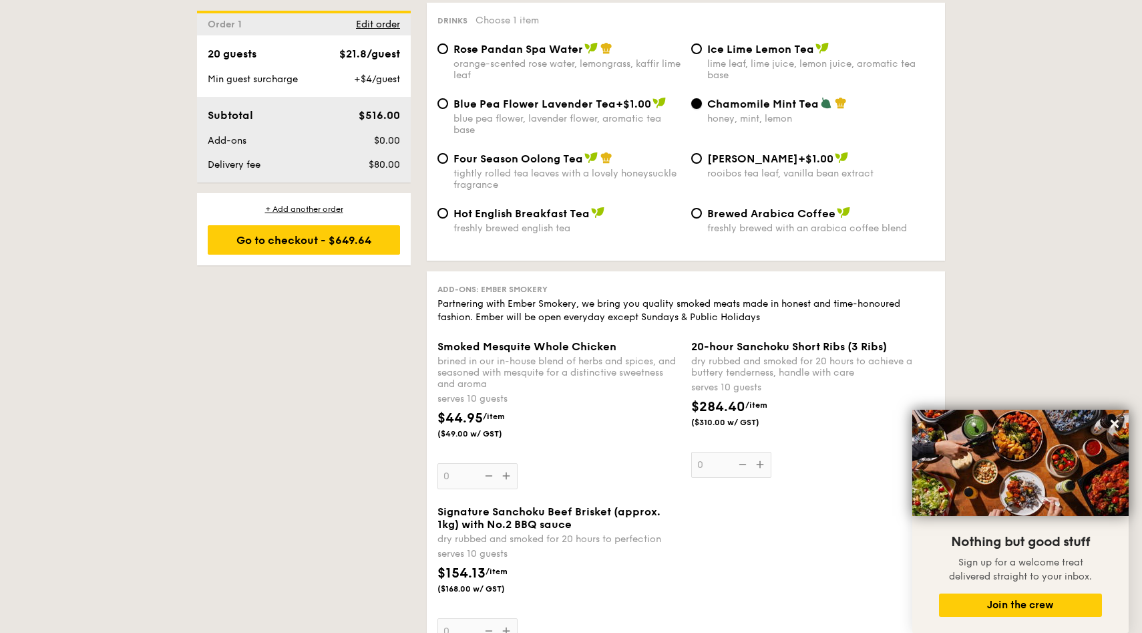
scroll to position [3083, 0]
